Goal: Task Accomplishment & Management: Manage account settings

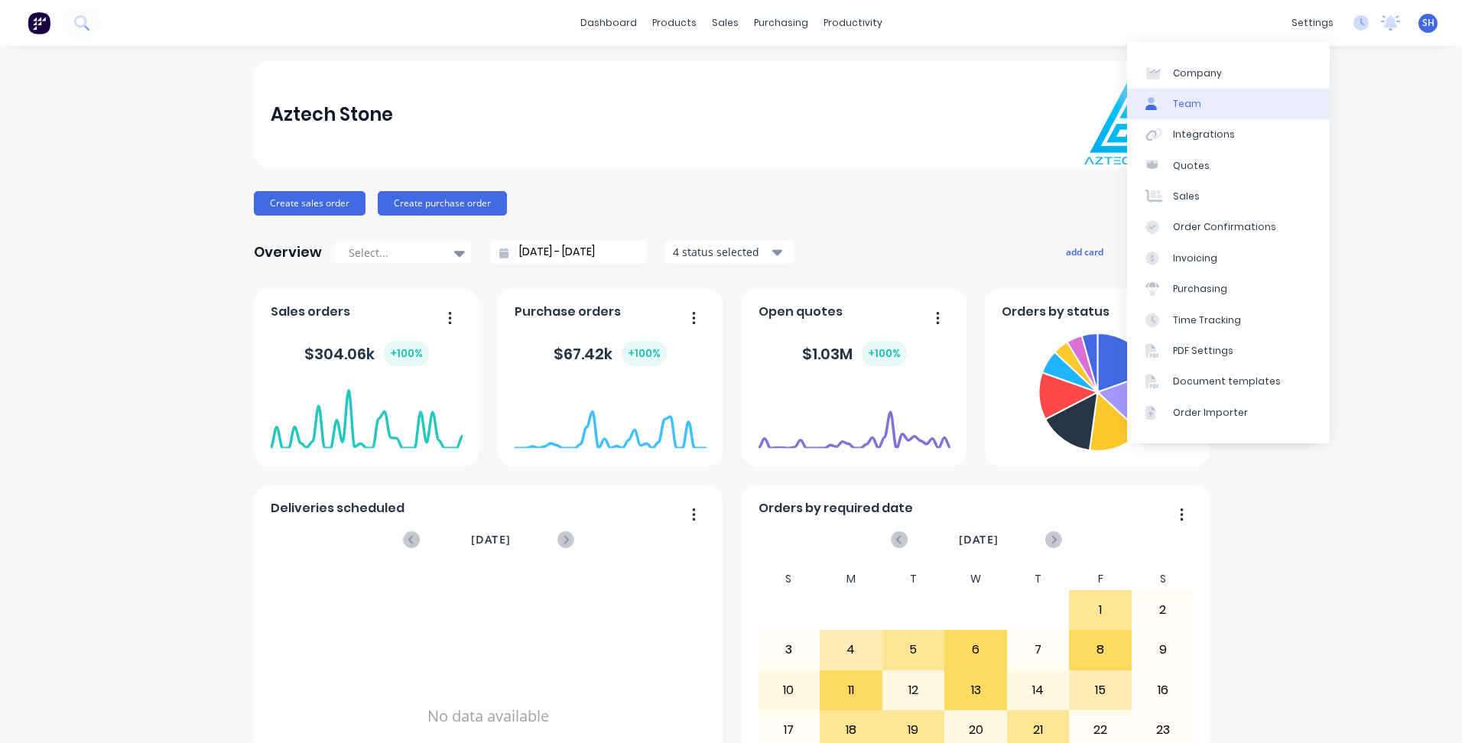
click at [1219, 109] on link "Team" at bounding box center [1228, 104] width 203 height 31
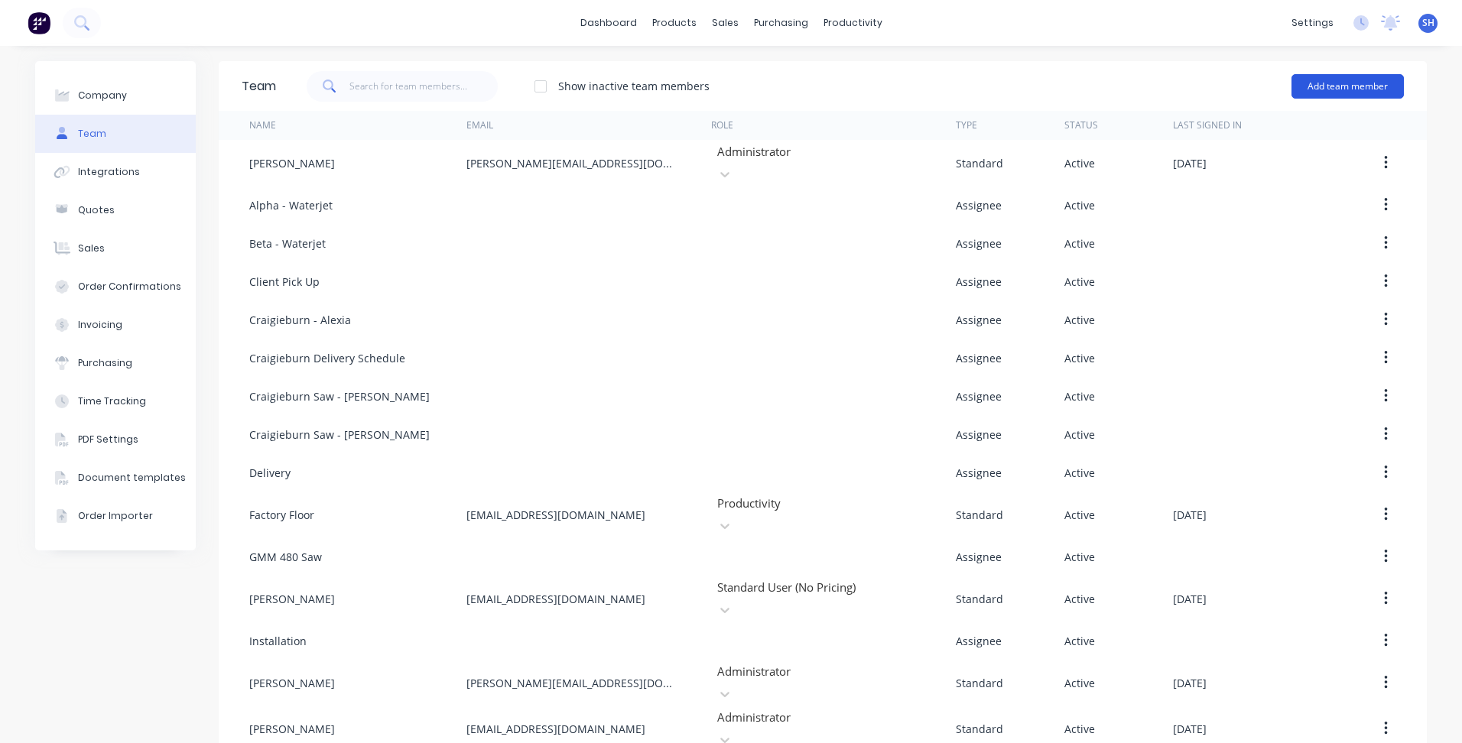
click at [1303, 83] on button "Add team member" at bounding box center [1347, 86] width 112 height 24
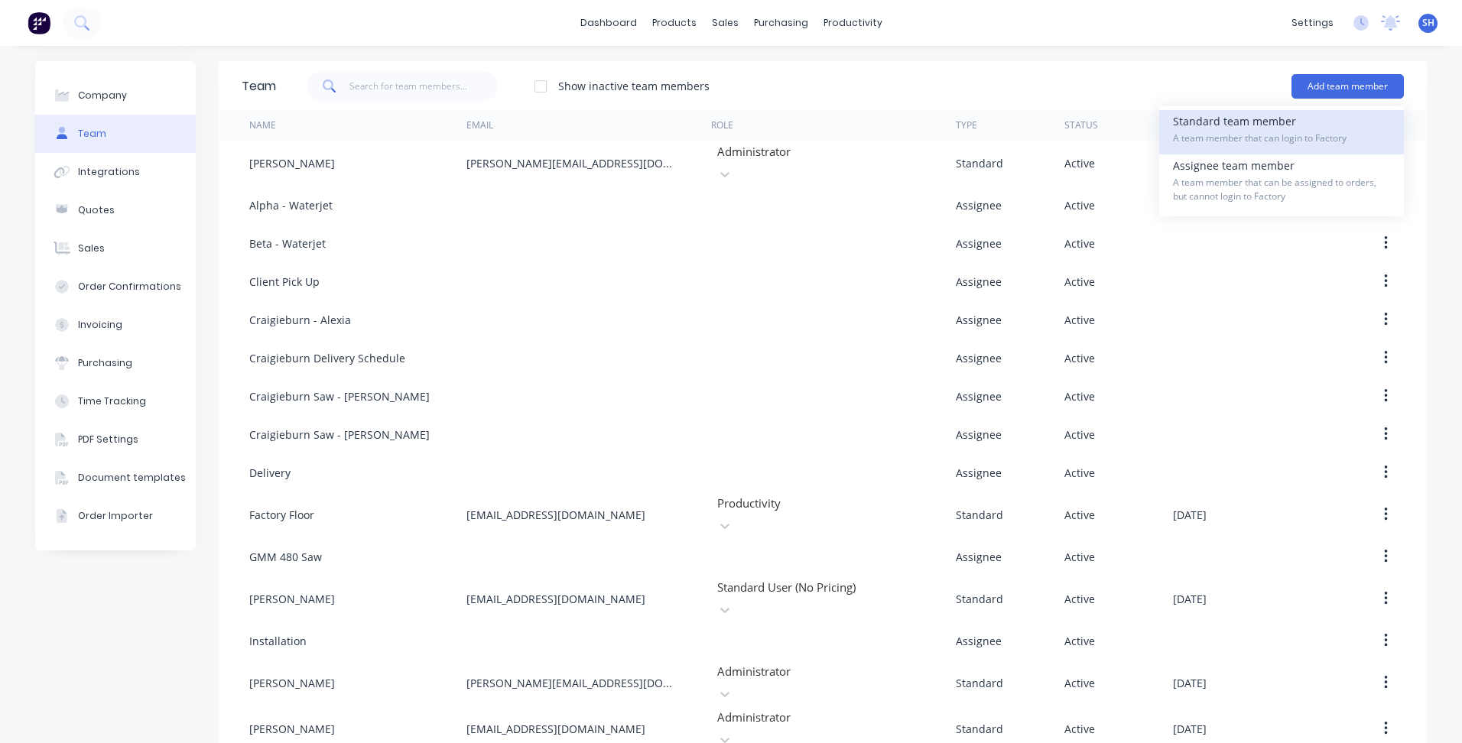
click at [1274, 125] on div "Standard team member A team member that can login to Factory" at bounding box center [1281, 132] width 217 height 44
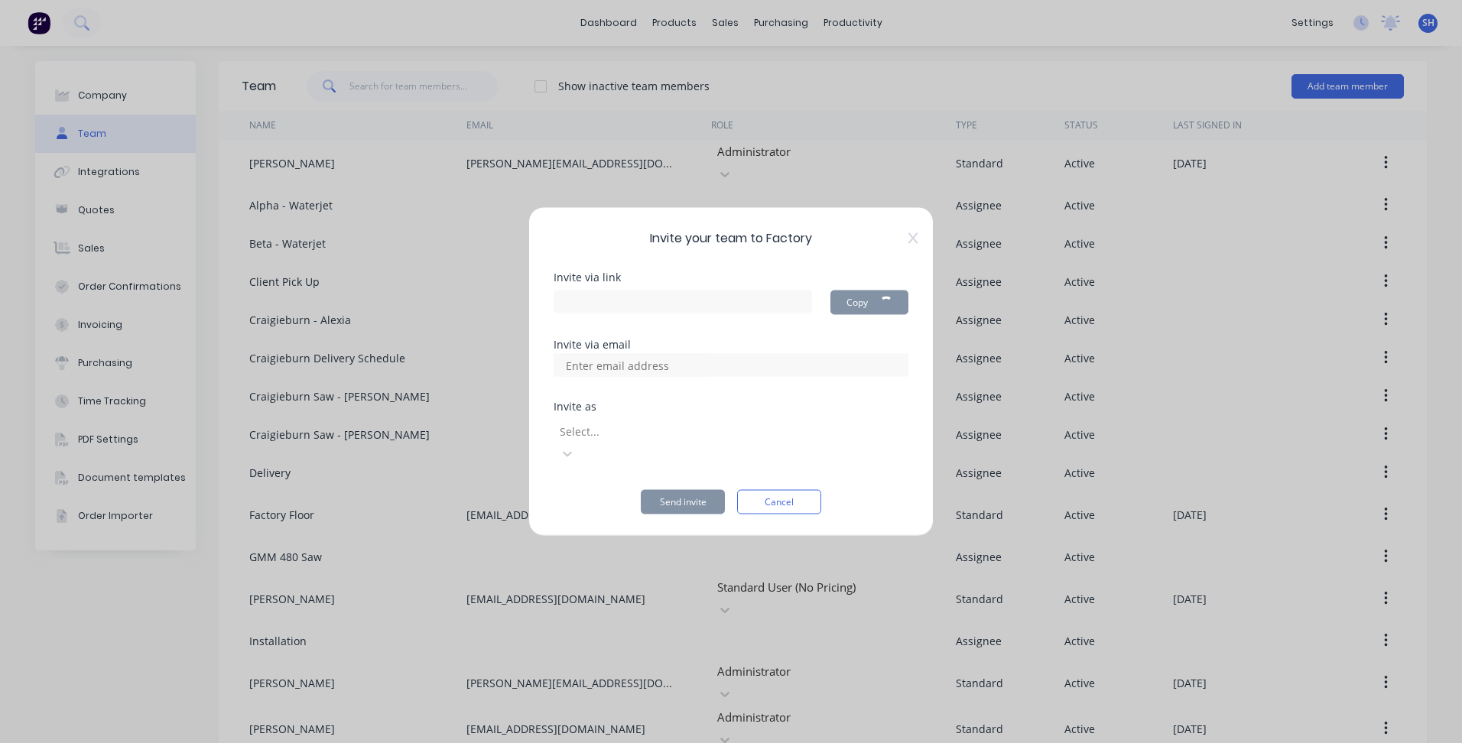
type input "[URL][DOMAIN_NAME]"
click at [644, 377] on input at bounding box center [633, 365] width 153 height 23
type input "[EMAIL_ADDRESS][DOMAIN_NAME]"
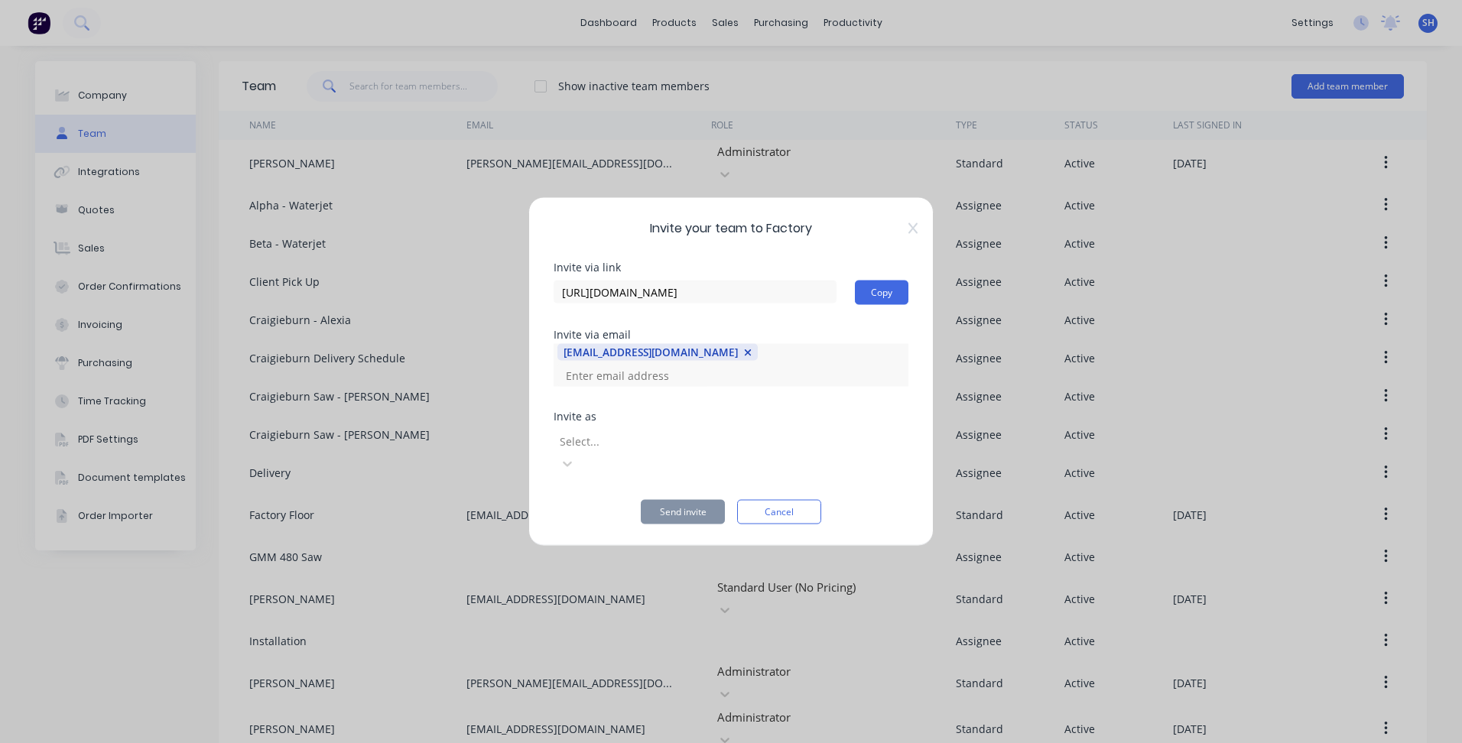
click at [708, 447] on div at bounding box center [668, 440] width 220 height 19
click at [711, 437] on div at bounding box center [668, 440] width 220 height 19
click at [691, 500] on button "Send invite" at bounding box center [683, 512] width 84 height 24
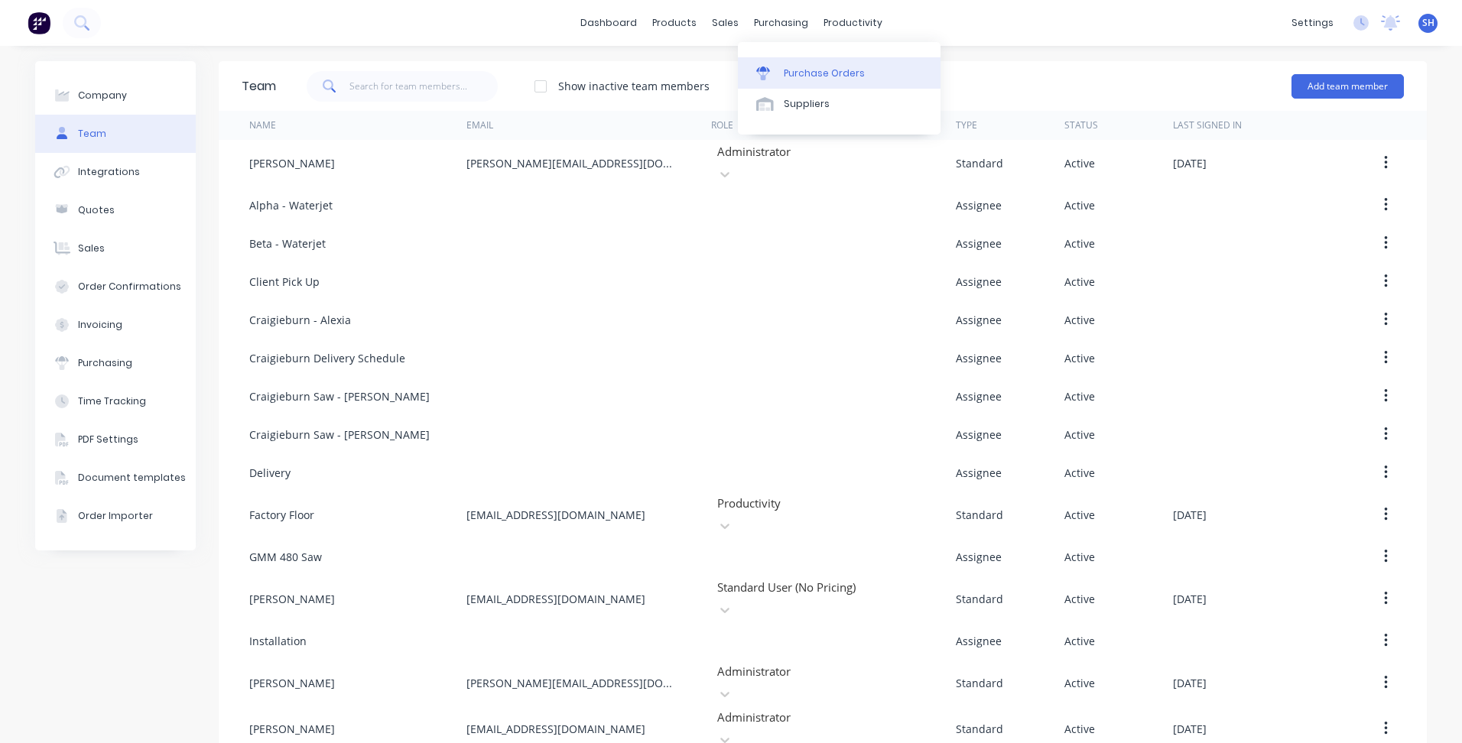
click at [792, 75] on div "Purchase Orders" at bounding box center [824, 74] width 81 height 14
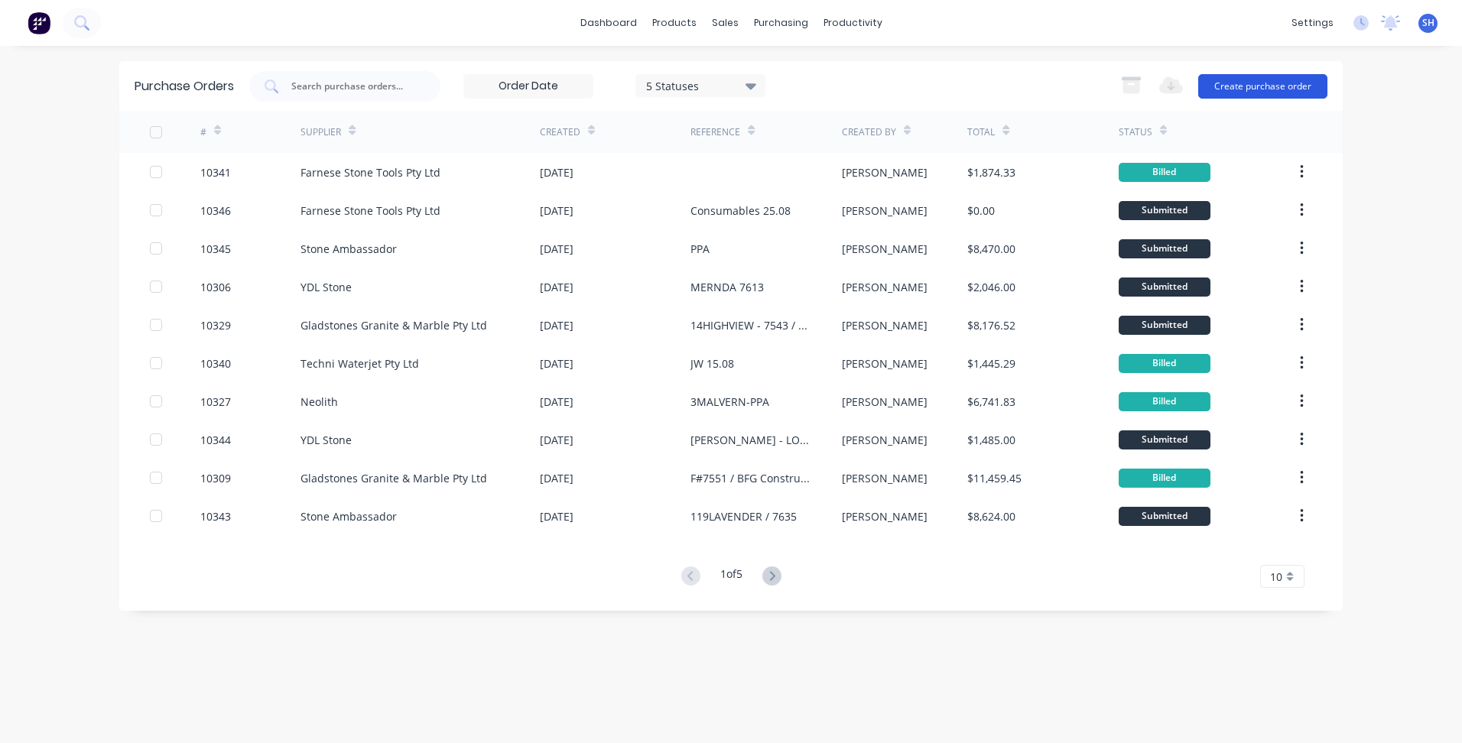
click at [1270, 82] on button "Create purchase order" at bounding box center [1262, 86] width 129 height 24
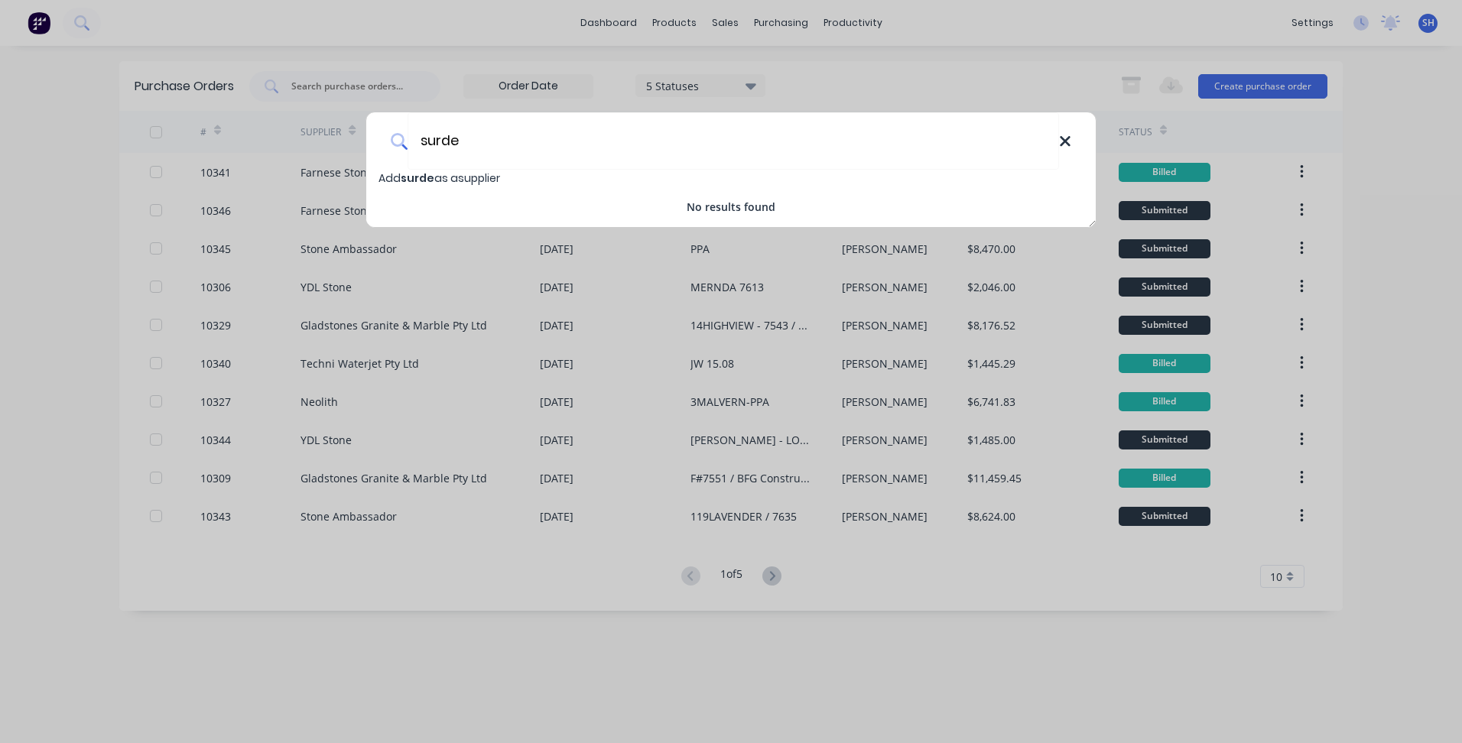
type input "surde"
click at [1063, 141] on icon at bounding box center [1065, 141] width 12 height 17
